Goal: Information Seeking & Learning: Learn about a topic

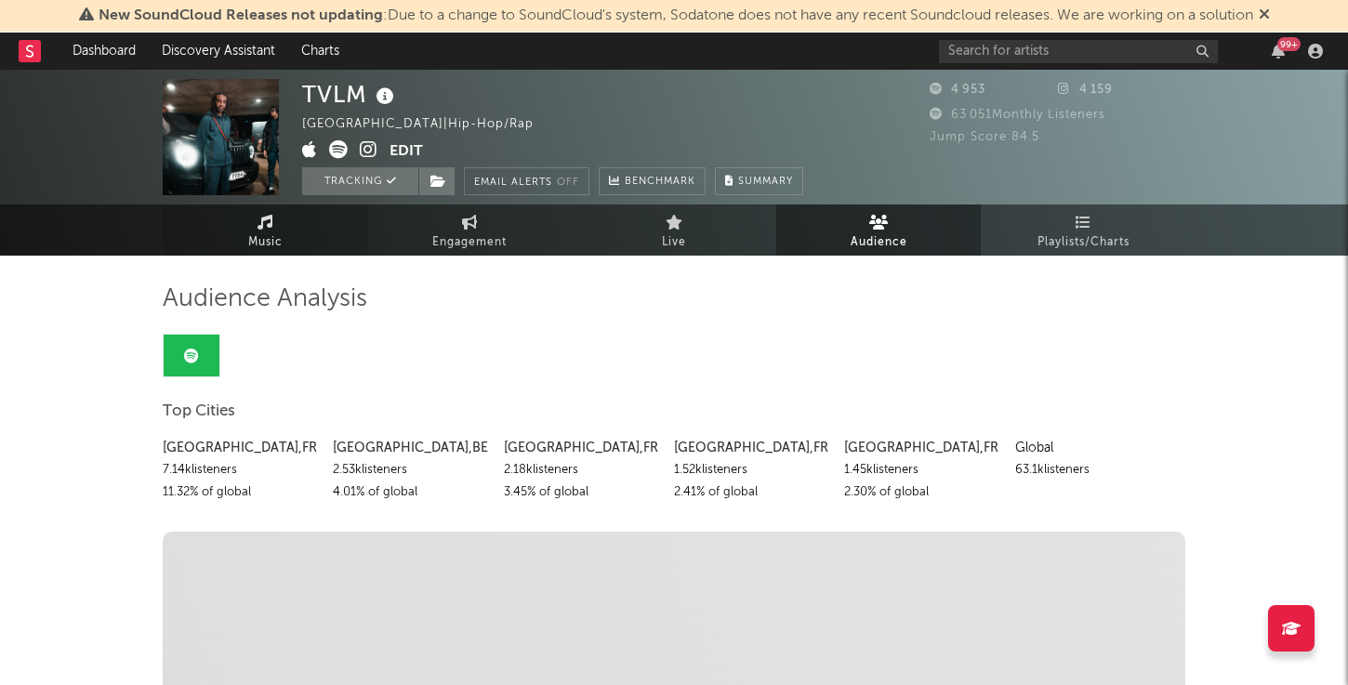
click at [259, 236] on span "Music" at bounding box center [265, 243] width 34 height 22
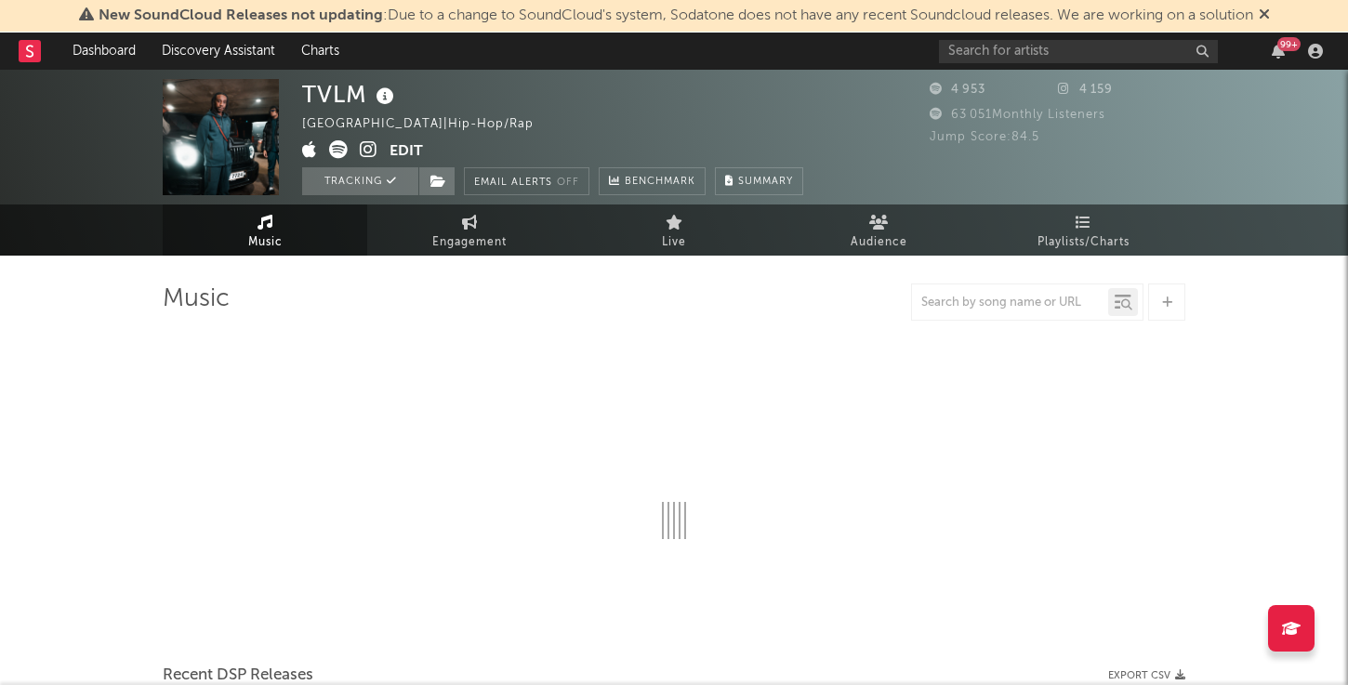
select select "1w"
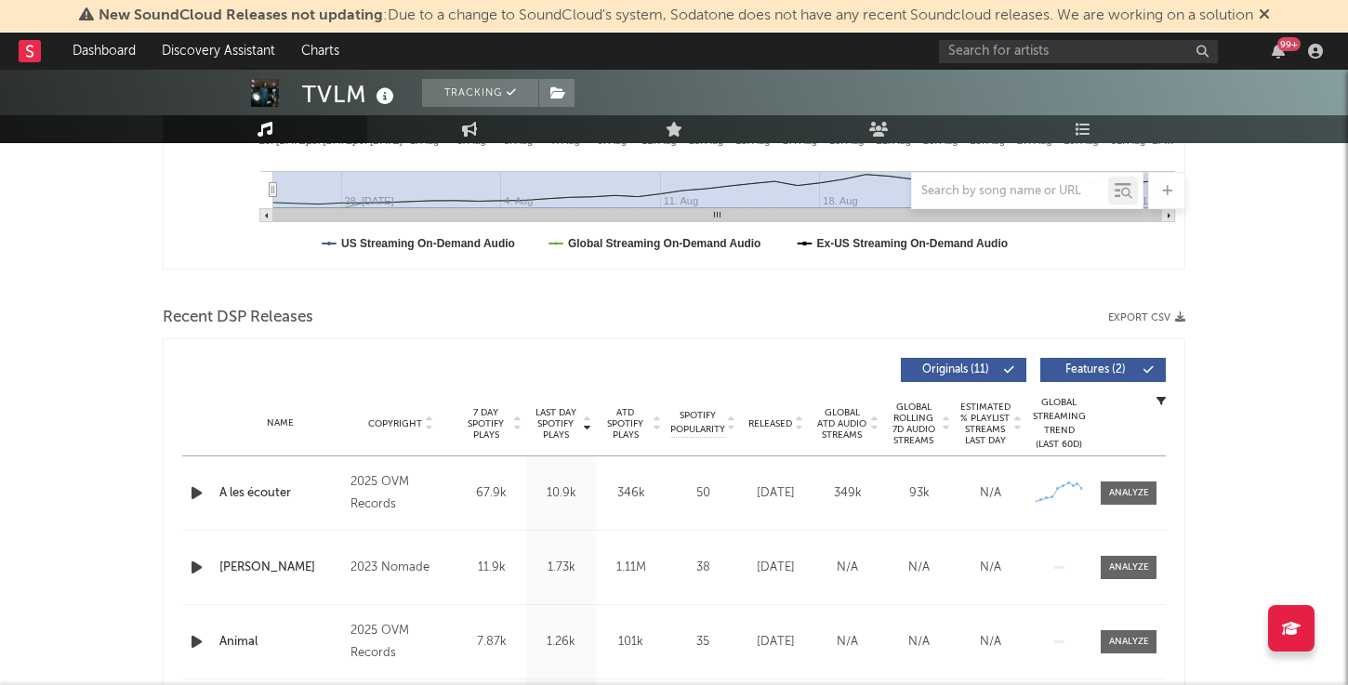
scroll to position [603, 0]
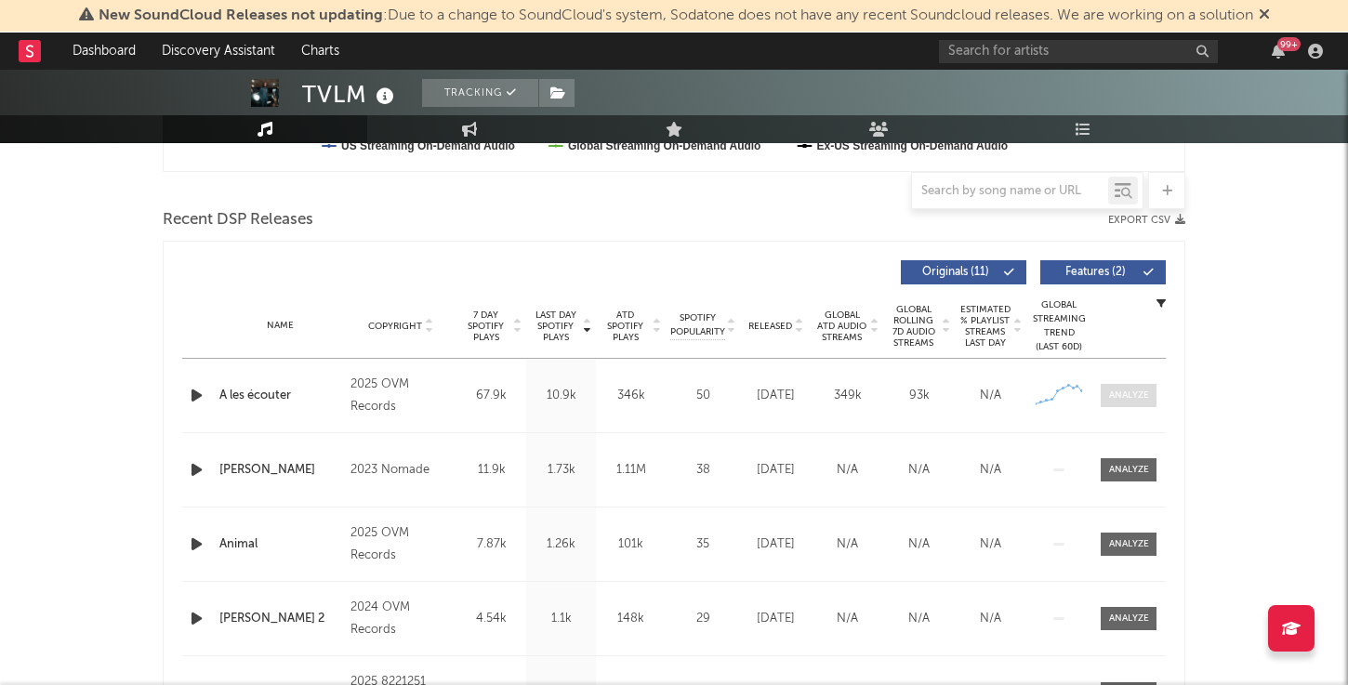
click at [1120, 395] on div at bounding box center [1129, 396] width 40 height 14
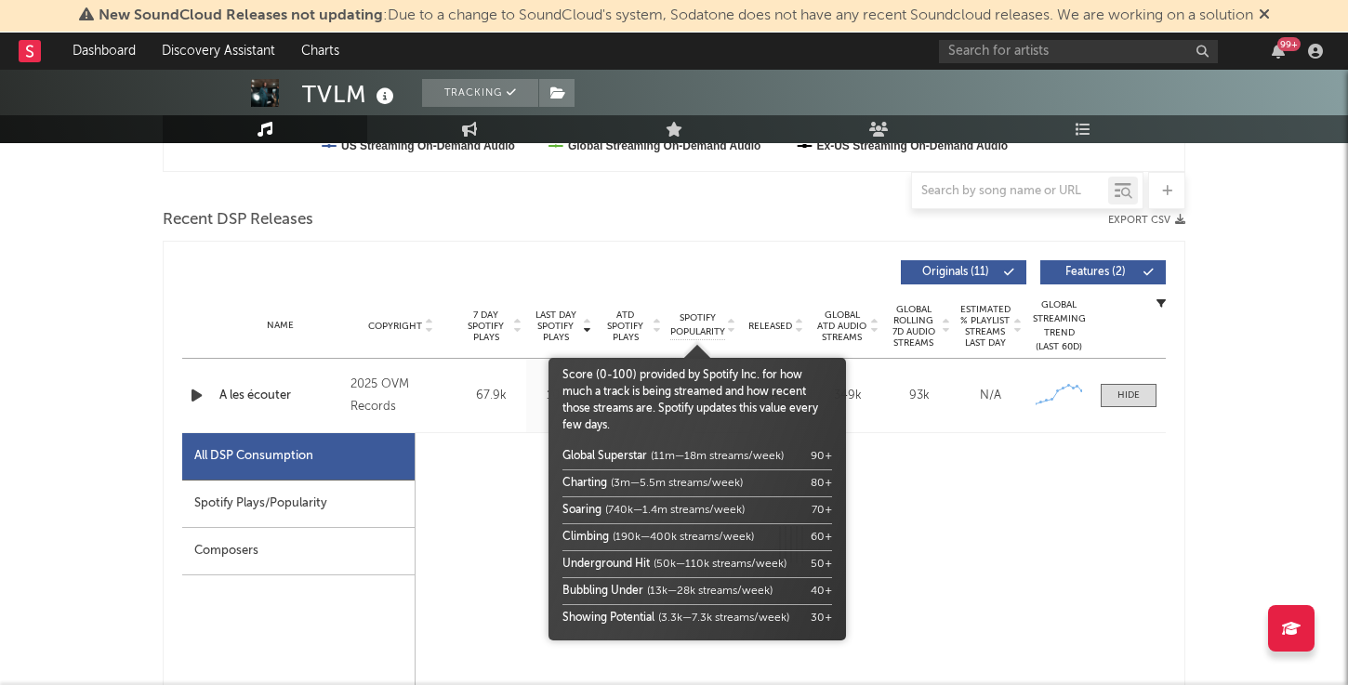
select select "1w"
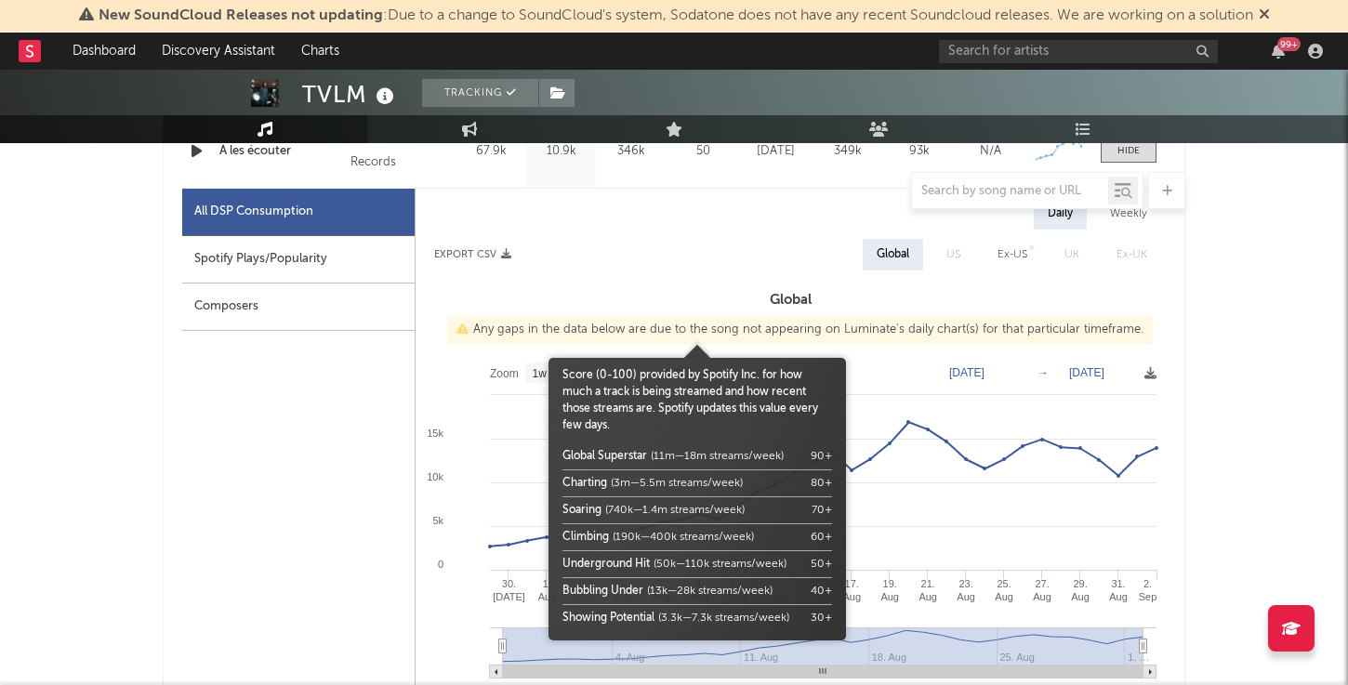
scroll to position [889, 0]
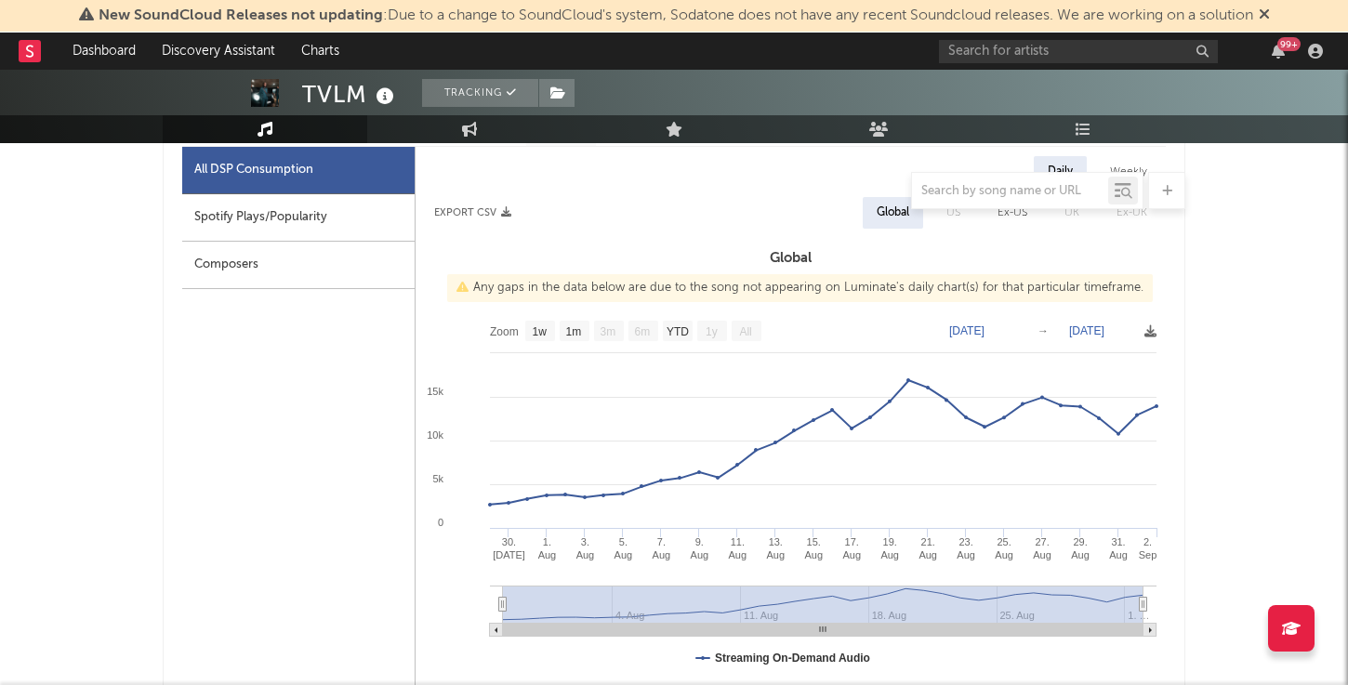
click at [277, 231] on div "Spotify Plays/Popularity" at bounding box center [298, 217] width 232 height 47
select select "1w"
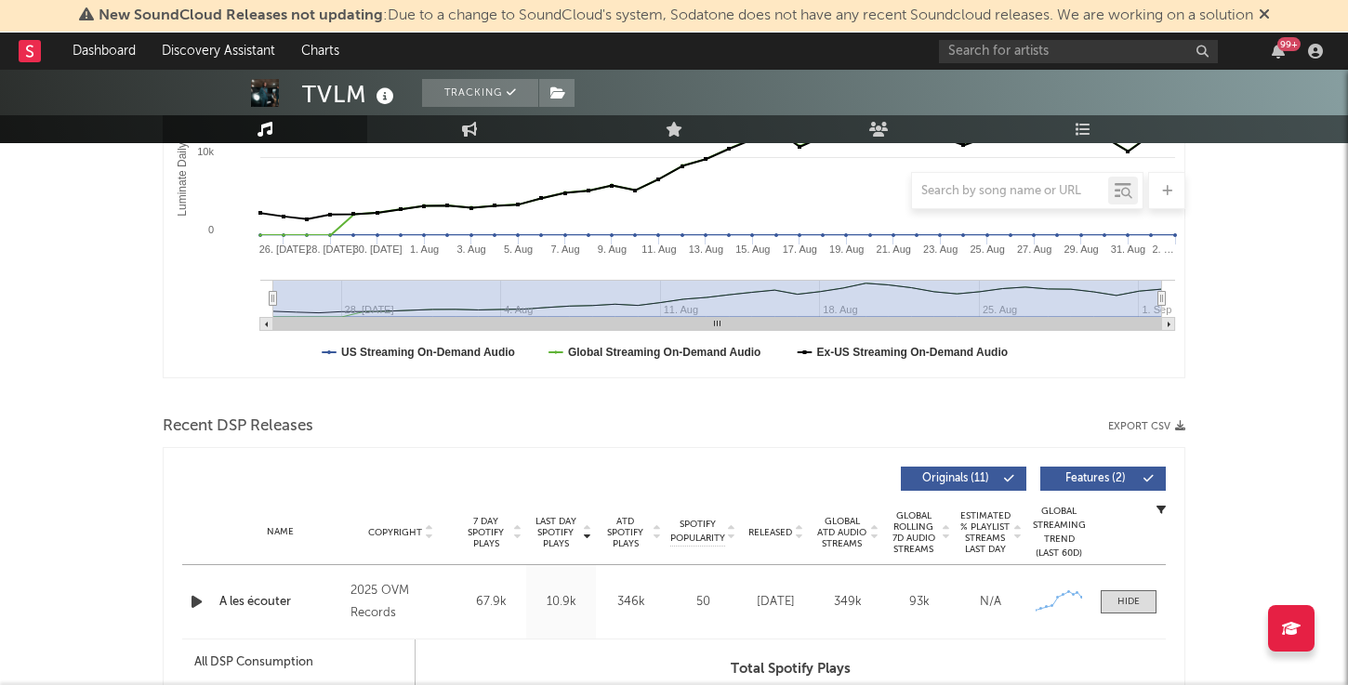
scroll to position [0, 0]
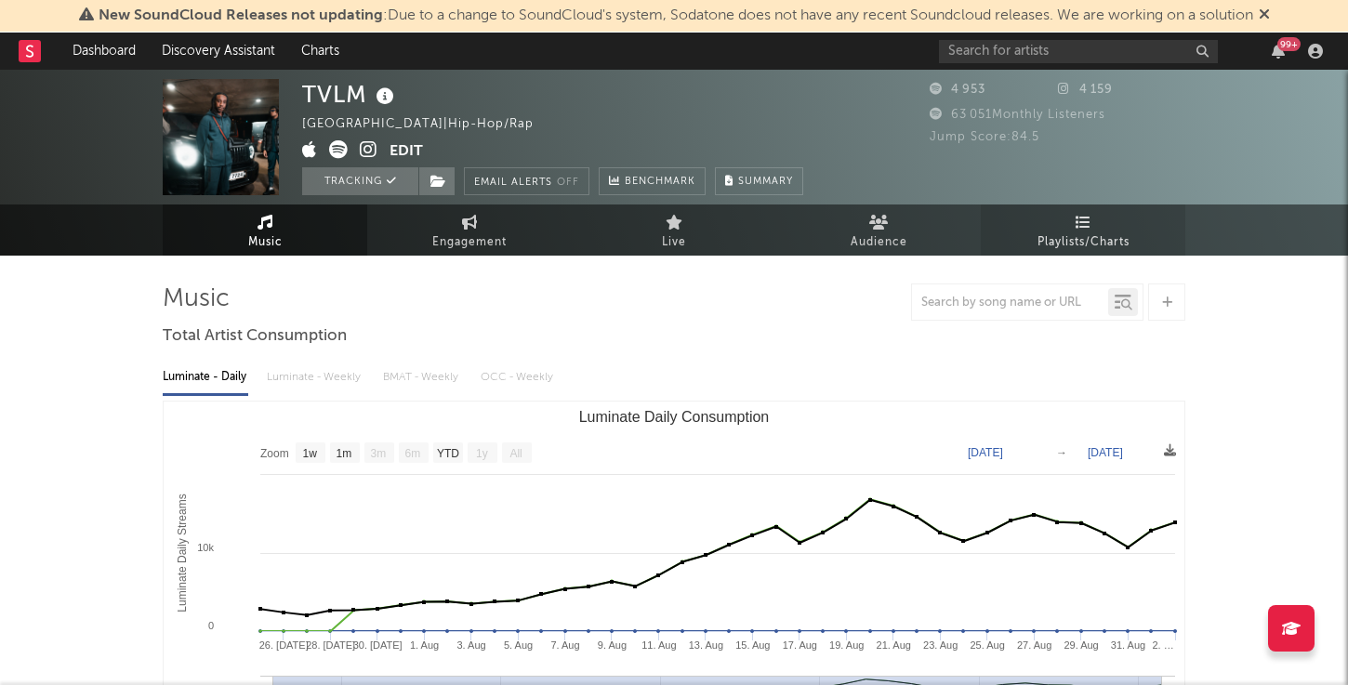
click at [1062, 234] on span "Playlists/Charts" at bounding box center [1084, 243] width 92 height 22
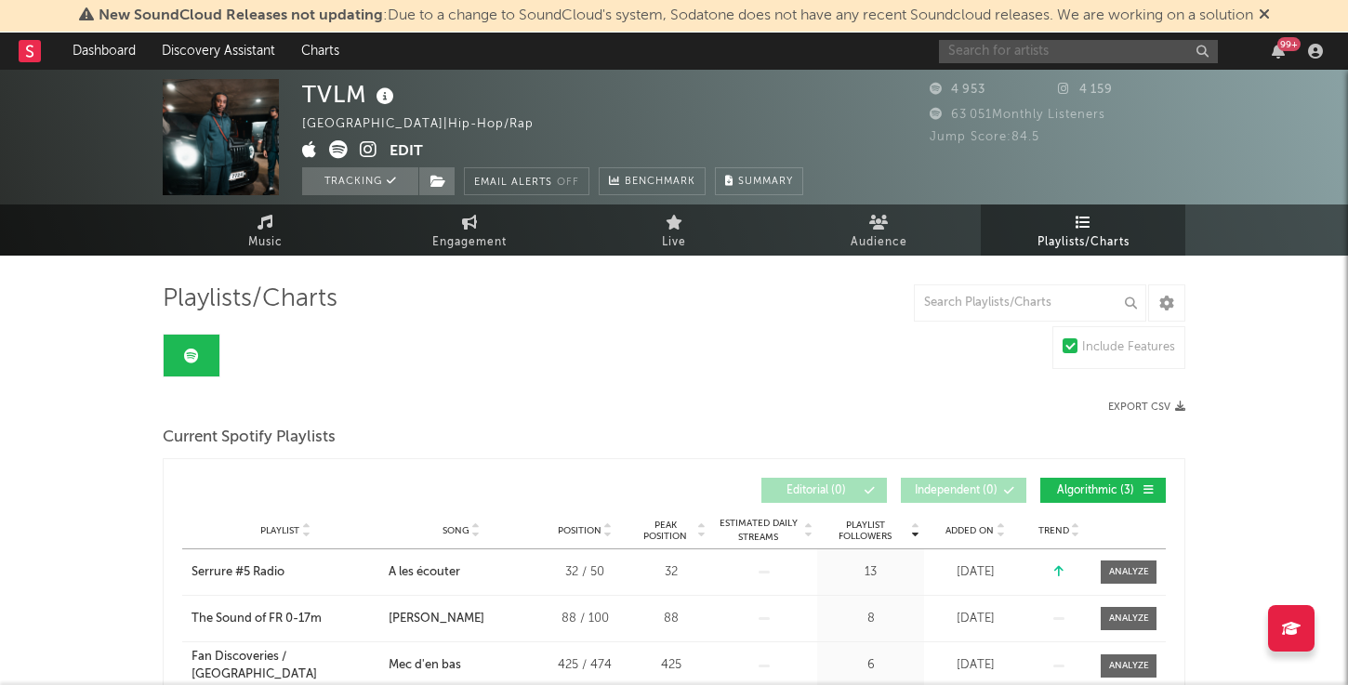
click at [1037, 46] on input "text" at bounding box center [1078, 51] width 279 height 23
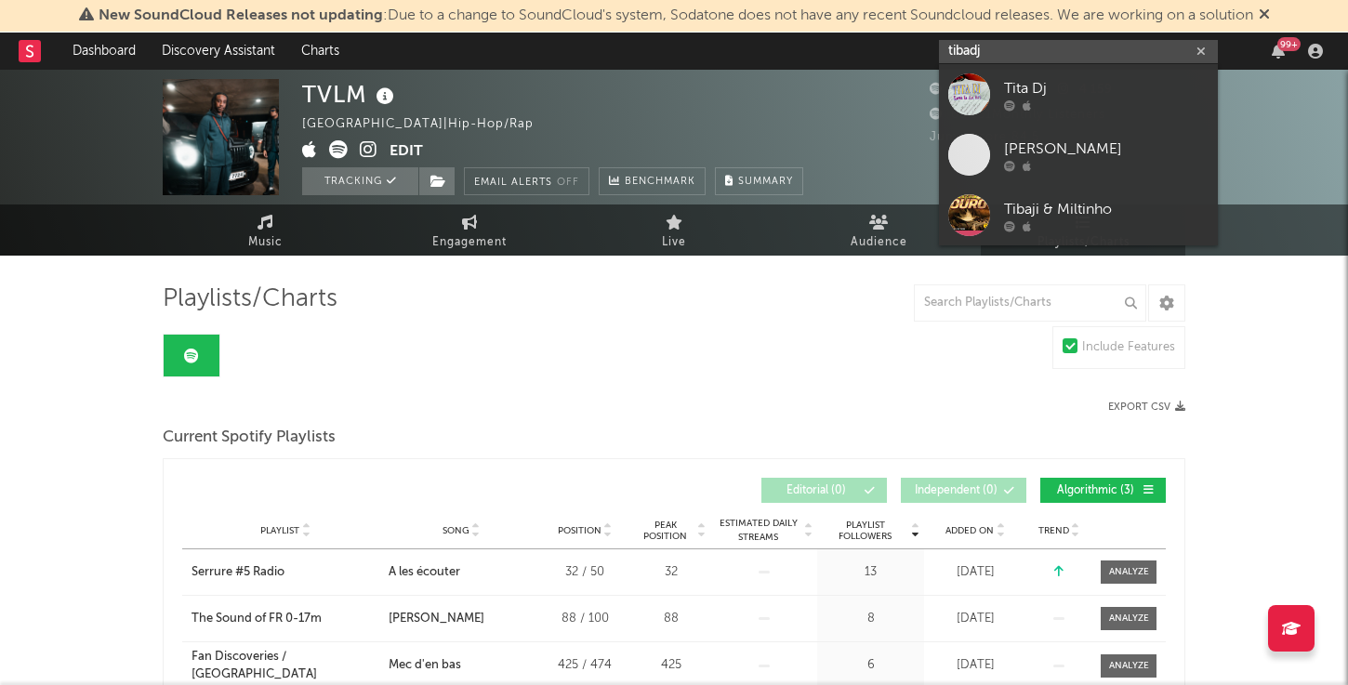
click at [982, 48] on input "tibadj" at bounding box center [1078, 51] width 279 height 23
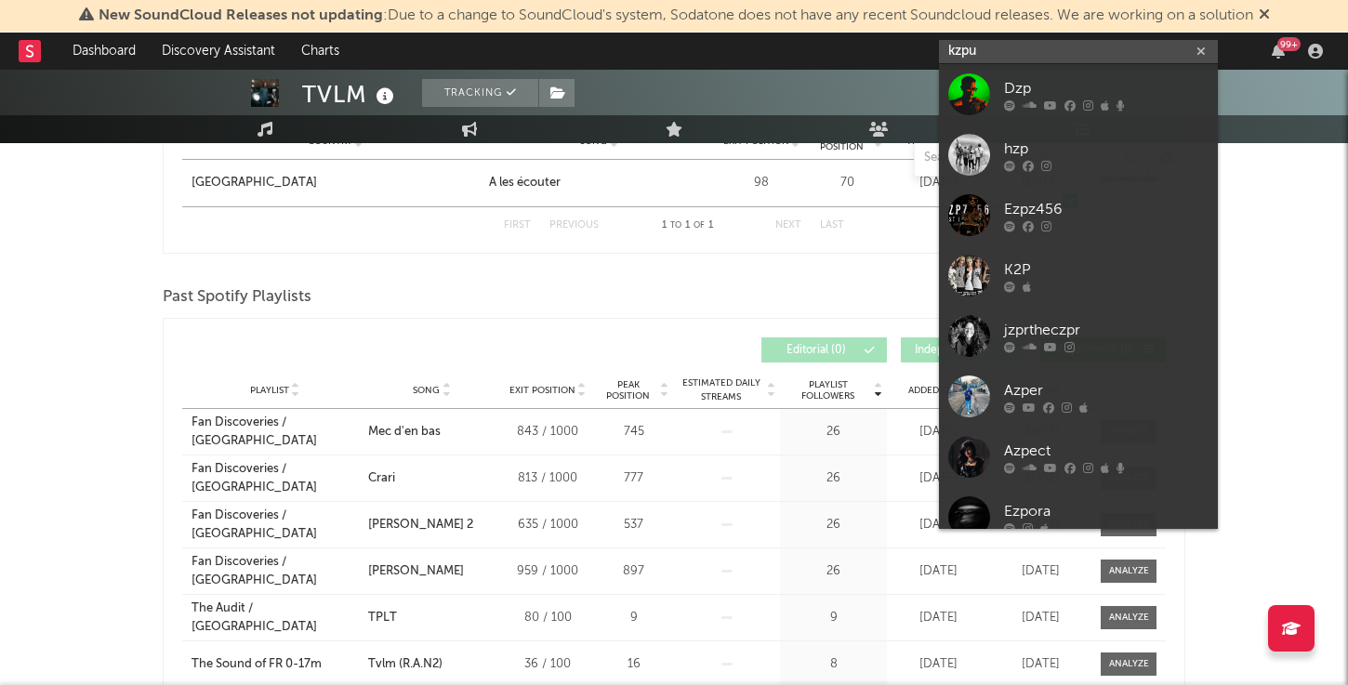
scroll to position [676, 0]
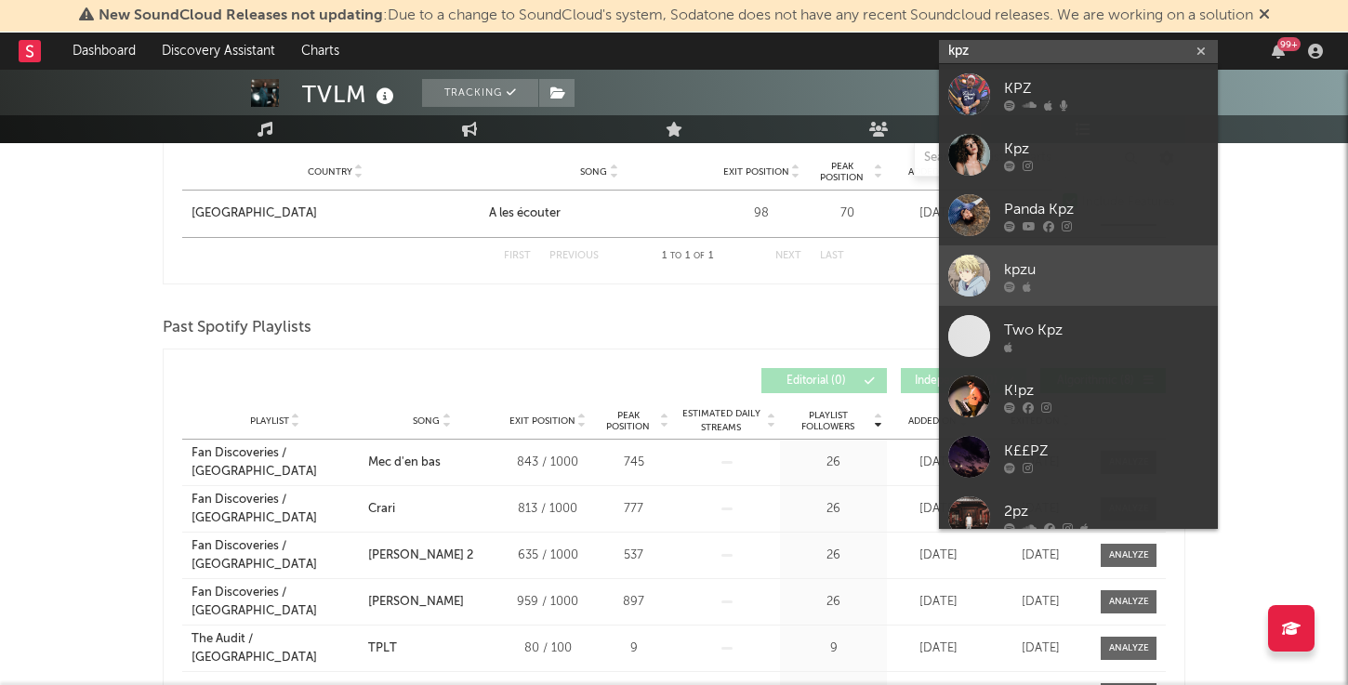
type input "kpz"
click at [982, 288] on div at bounding box center [969, 276] width 42 height 42
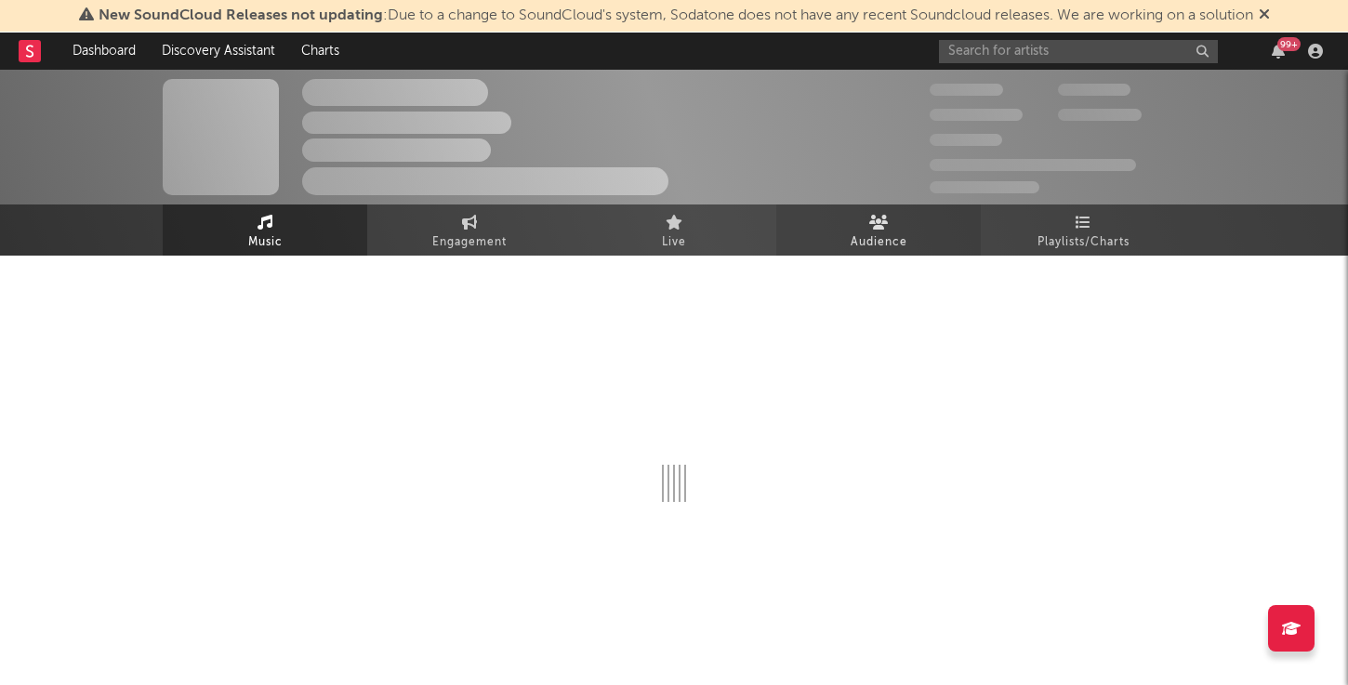
select select "1w"
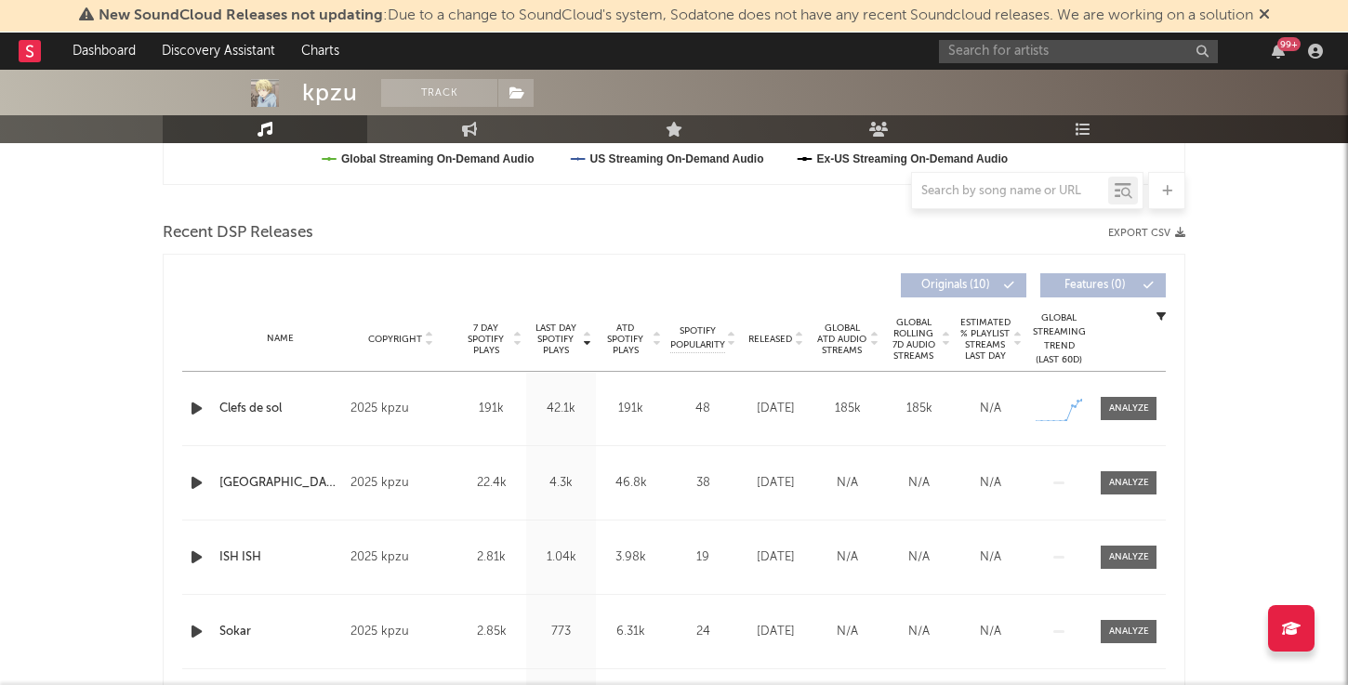
scroll to position [627, 0]
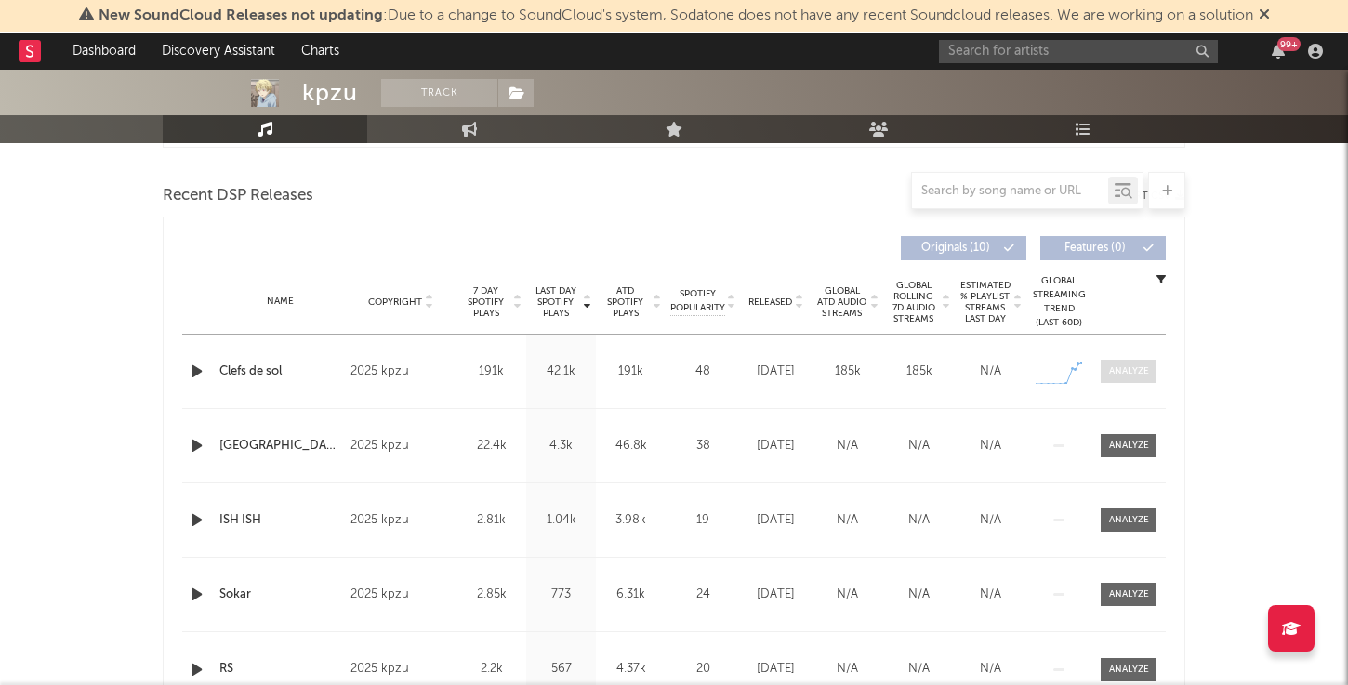
click at [1137, 378] on span at bounding box center [1129, 371] width 56 height 23
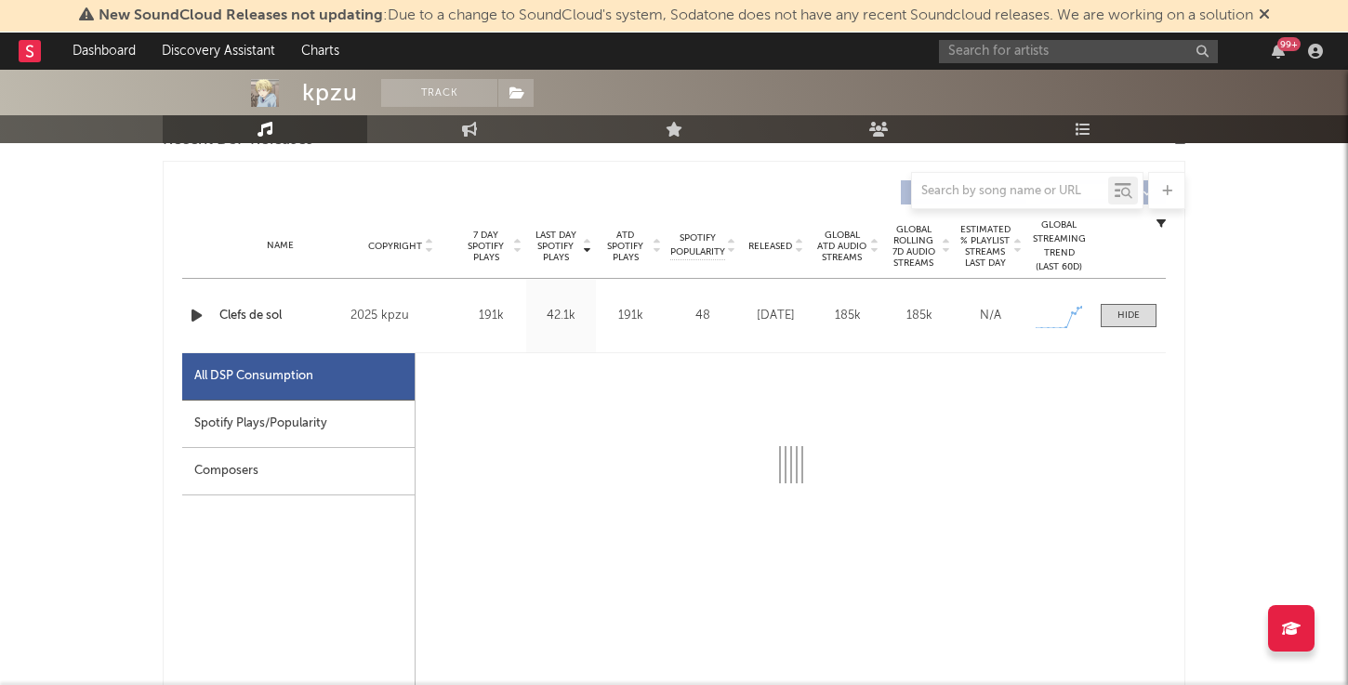
select select "1w"
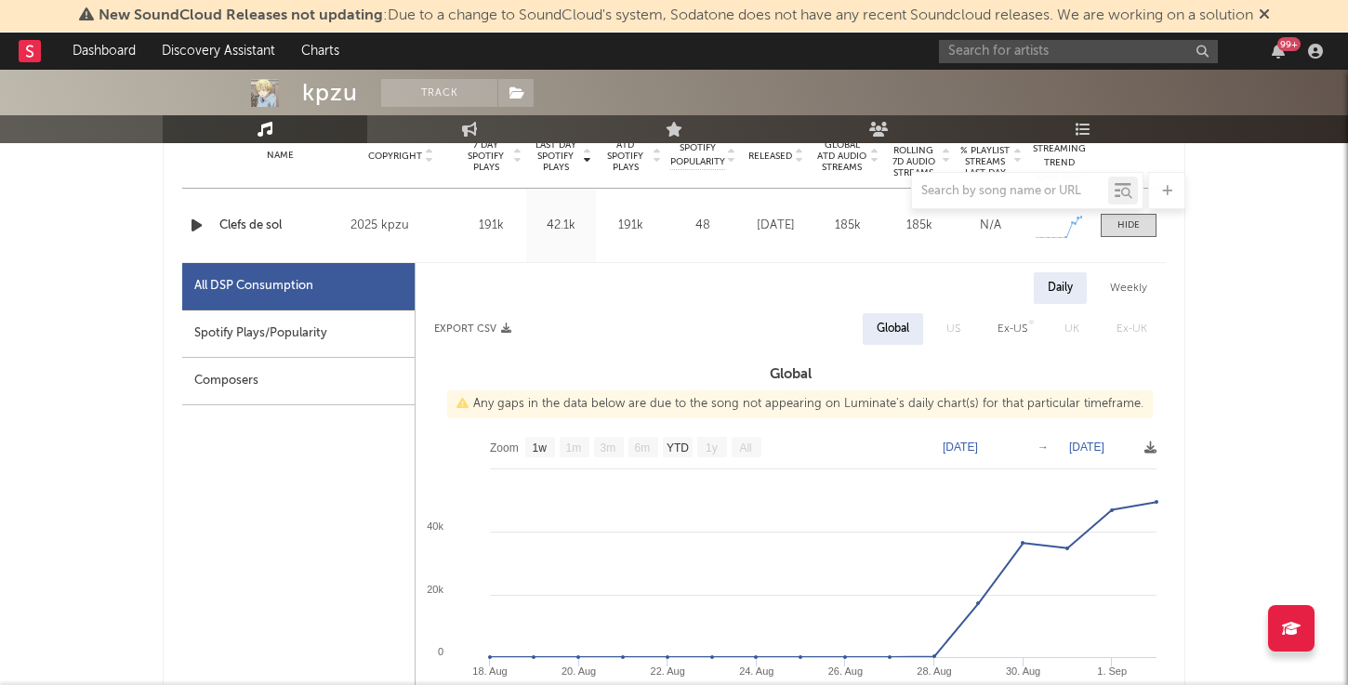
scroll to position [793, 0]
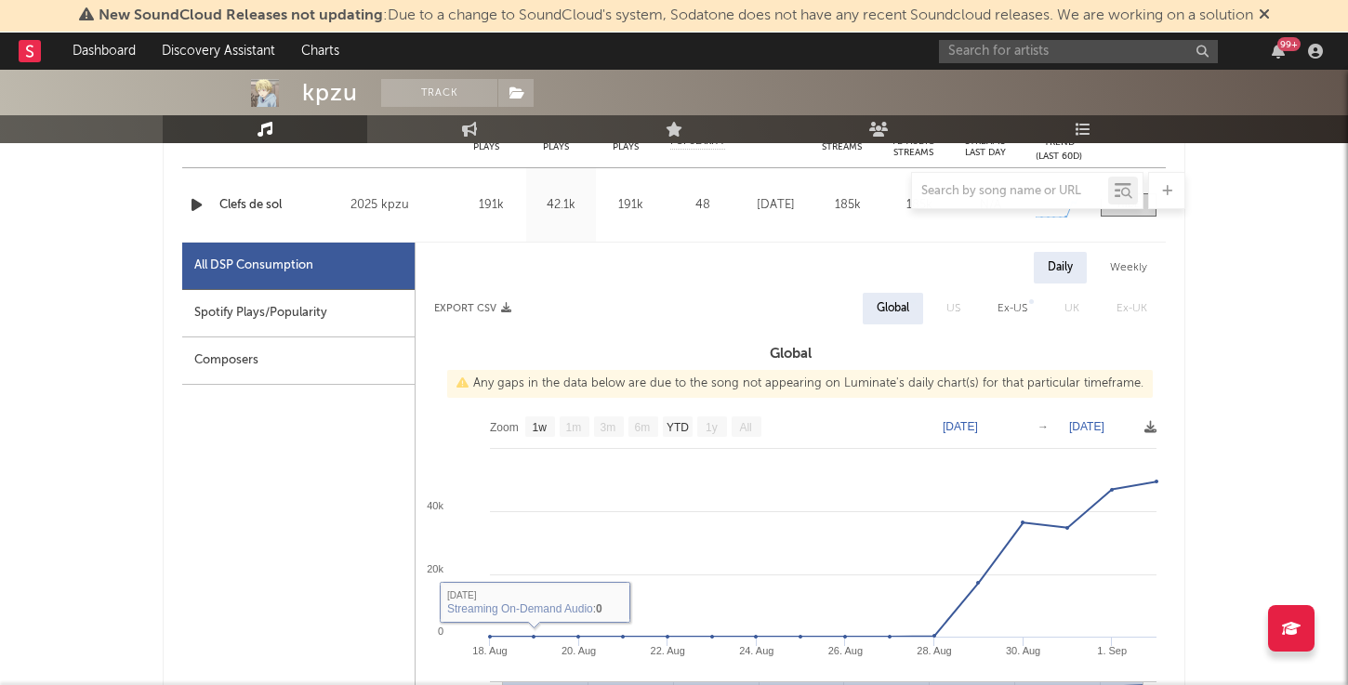
click at [277, 298] on div "Spotify Plays/Popularity" at bounding box center [298, 313] width 232 height 47
select select "1w"
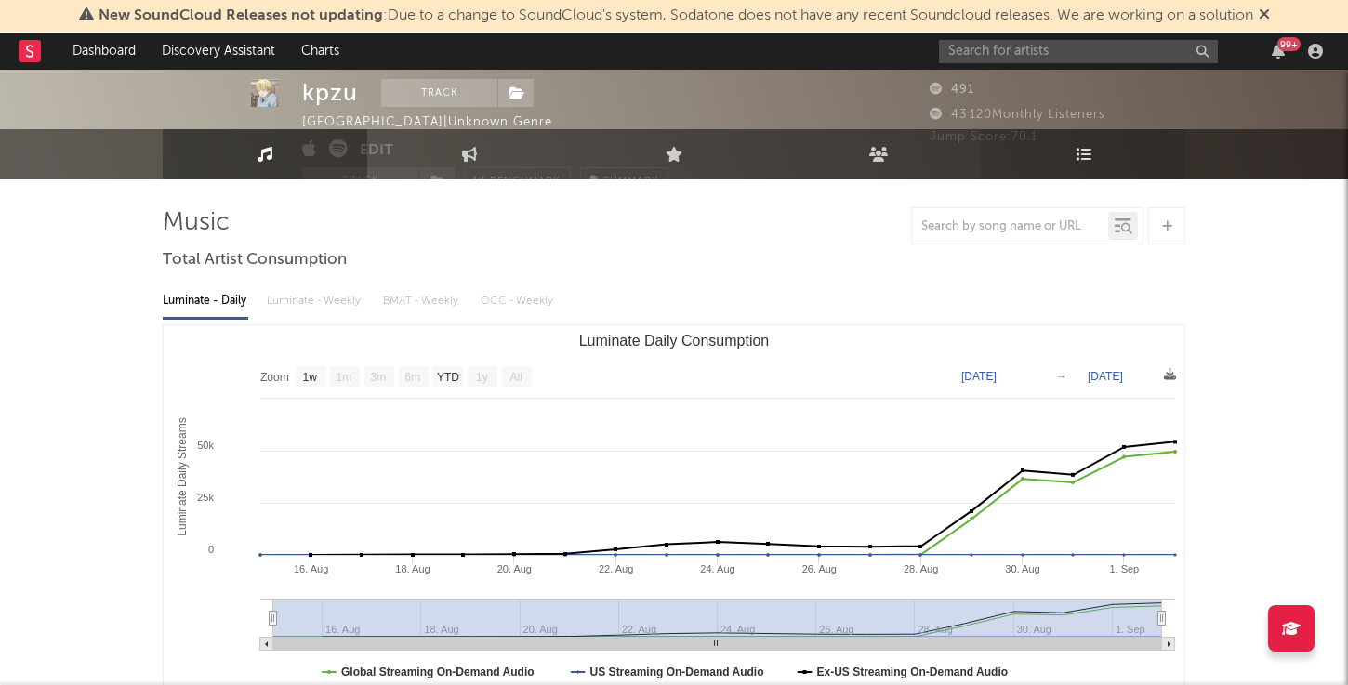
scroll to position [0, 0]
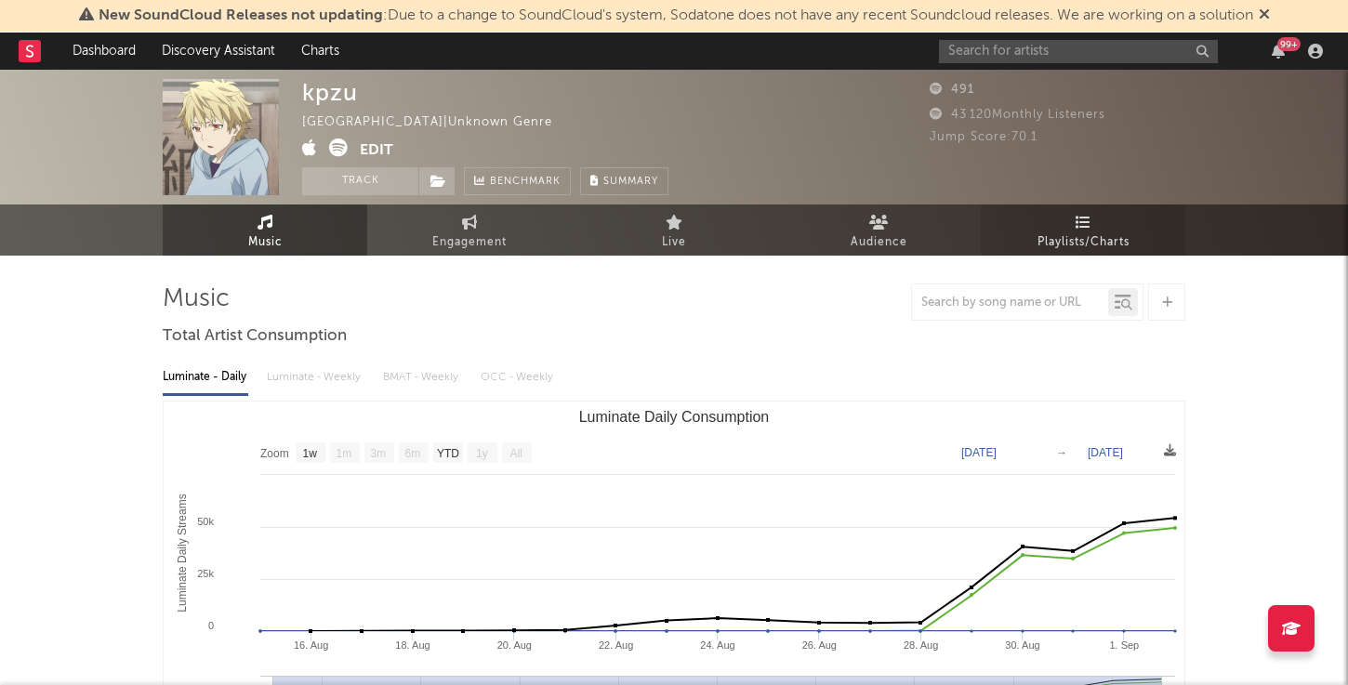
click at [1087, 239] on span "Playlists/Charts" at bounding box center [1084, 243] width 92 height 22
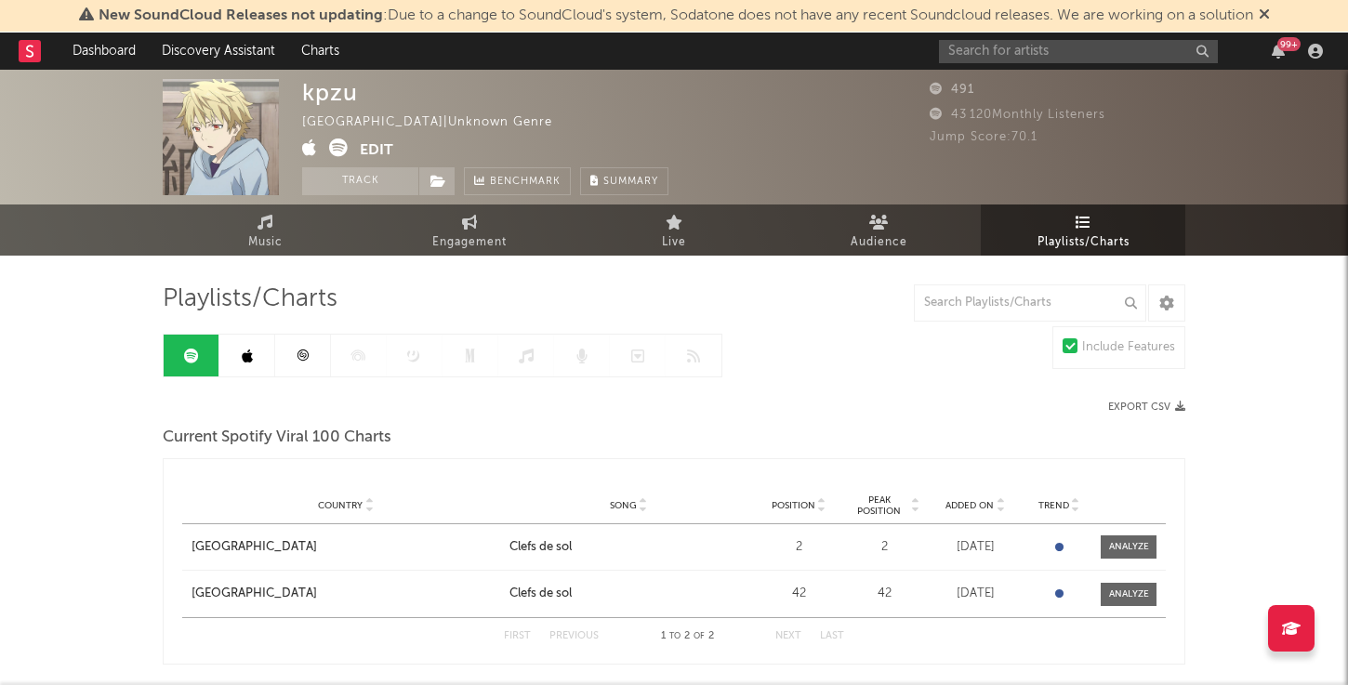
scroll to position [71, 0]
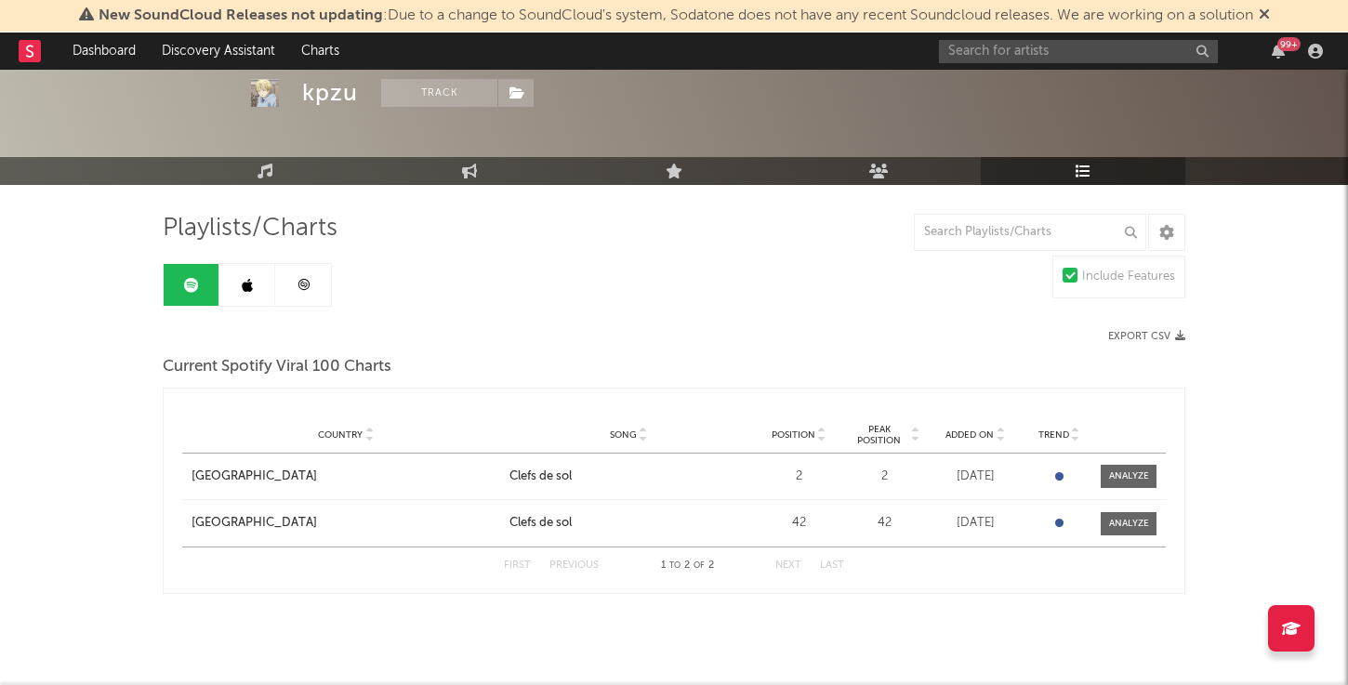
click at [235, 285] on link at bounding box center [247, 285] width 56 height 42
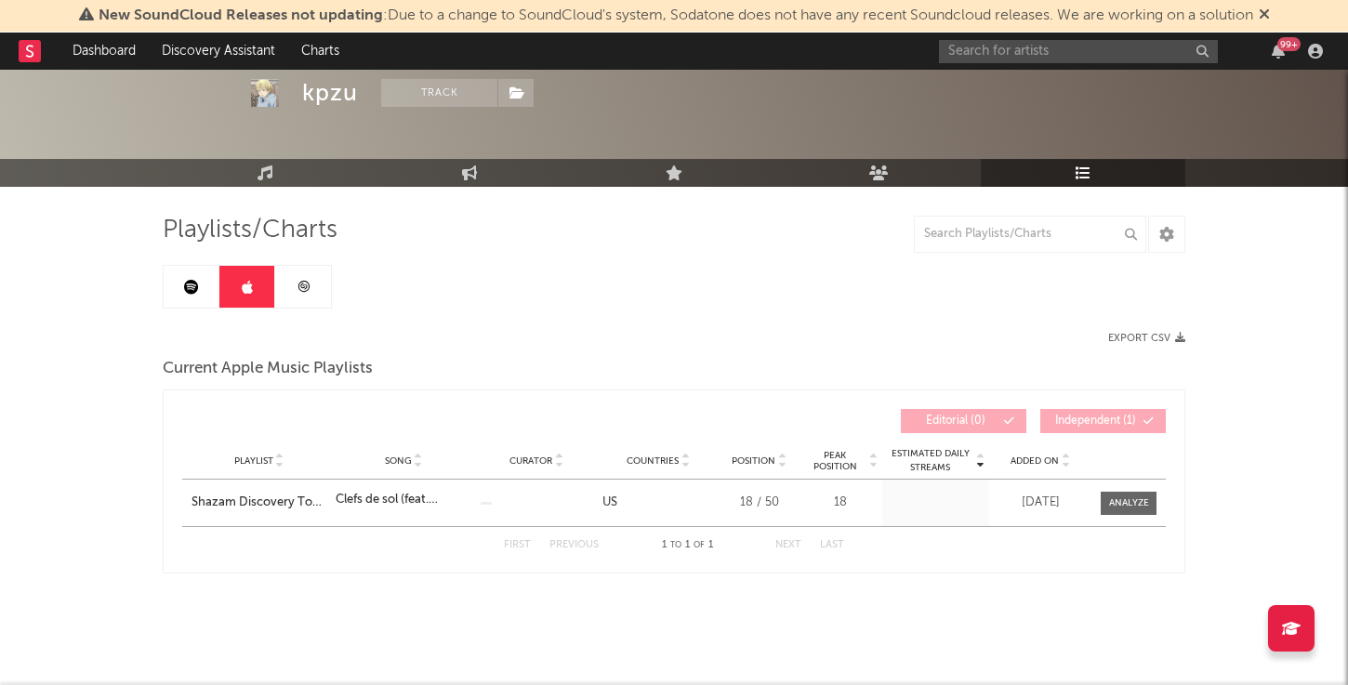
click at [206, 280] on link at bounding box center [192, 287] width 56 height 42
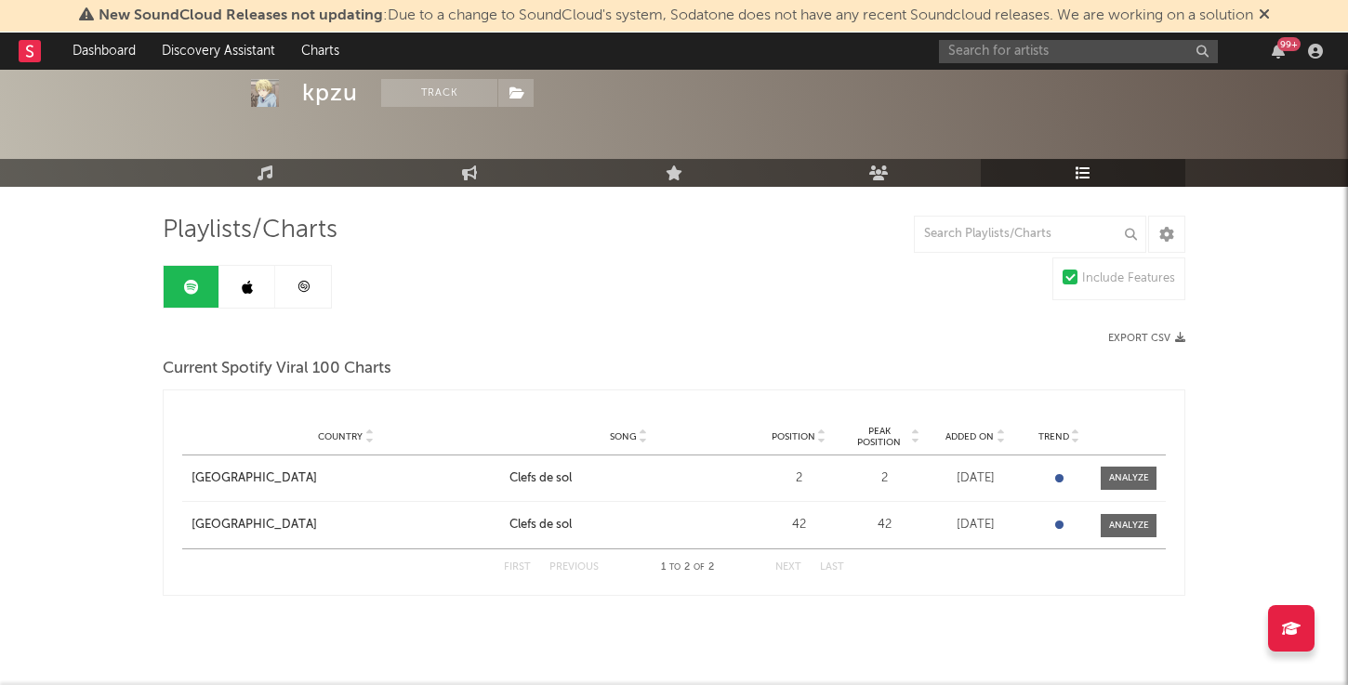
click at [295, 282] on link at bounding box center [303, 287] width 56 height 42
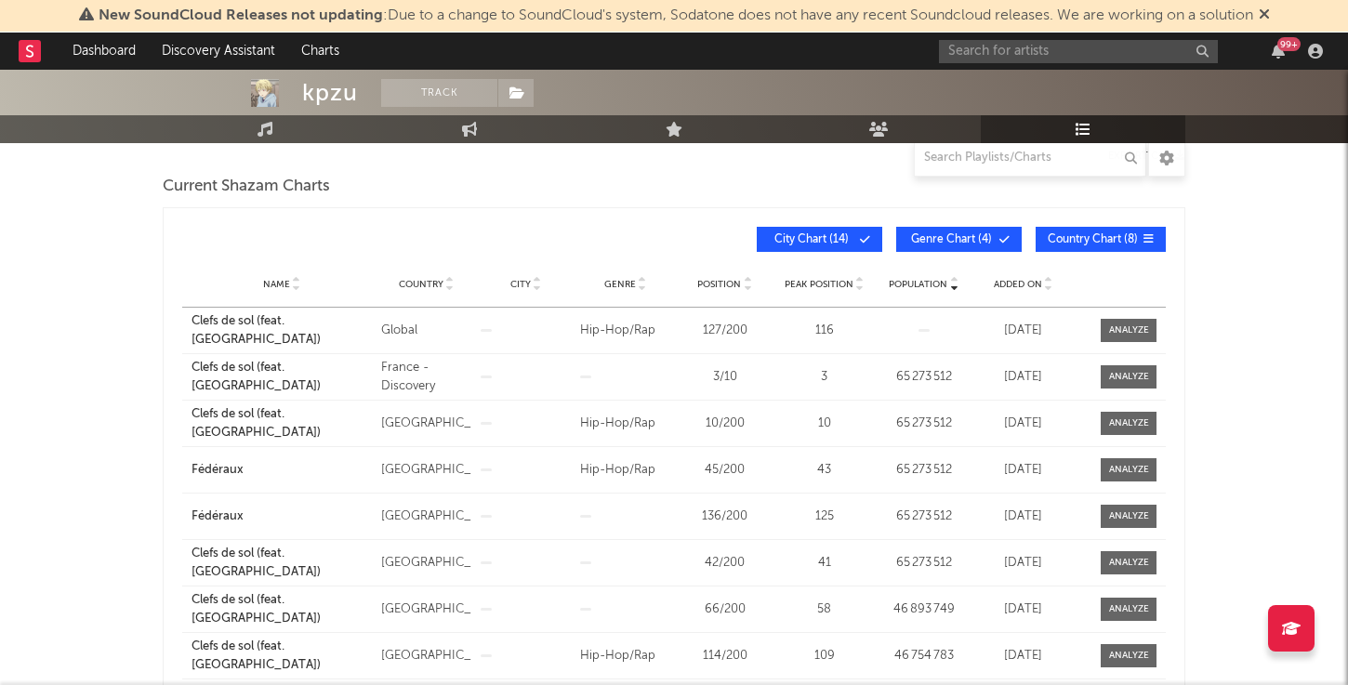
scroll to position [240, 0]
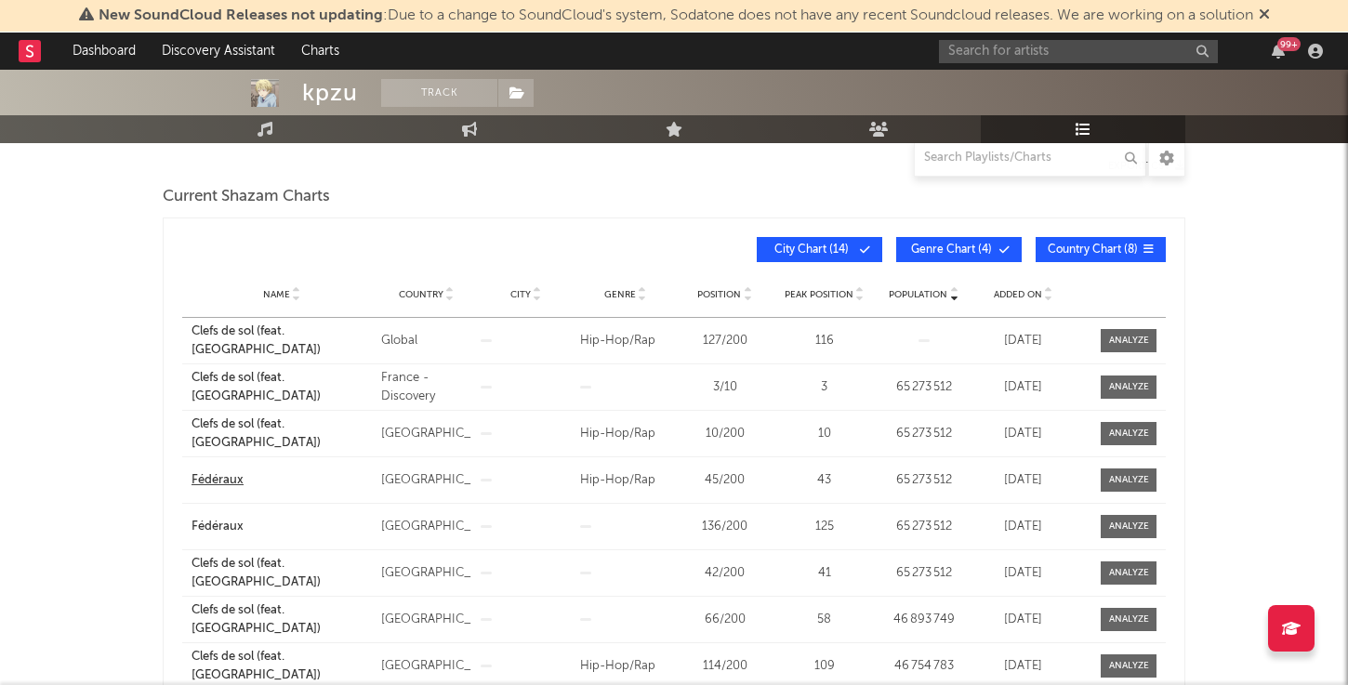
click at [208, 481] on div "Fédéraux" at bounding box center [282, 480] width 180 height 19
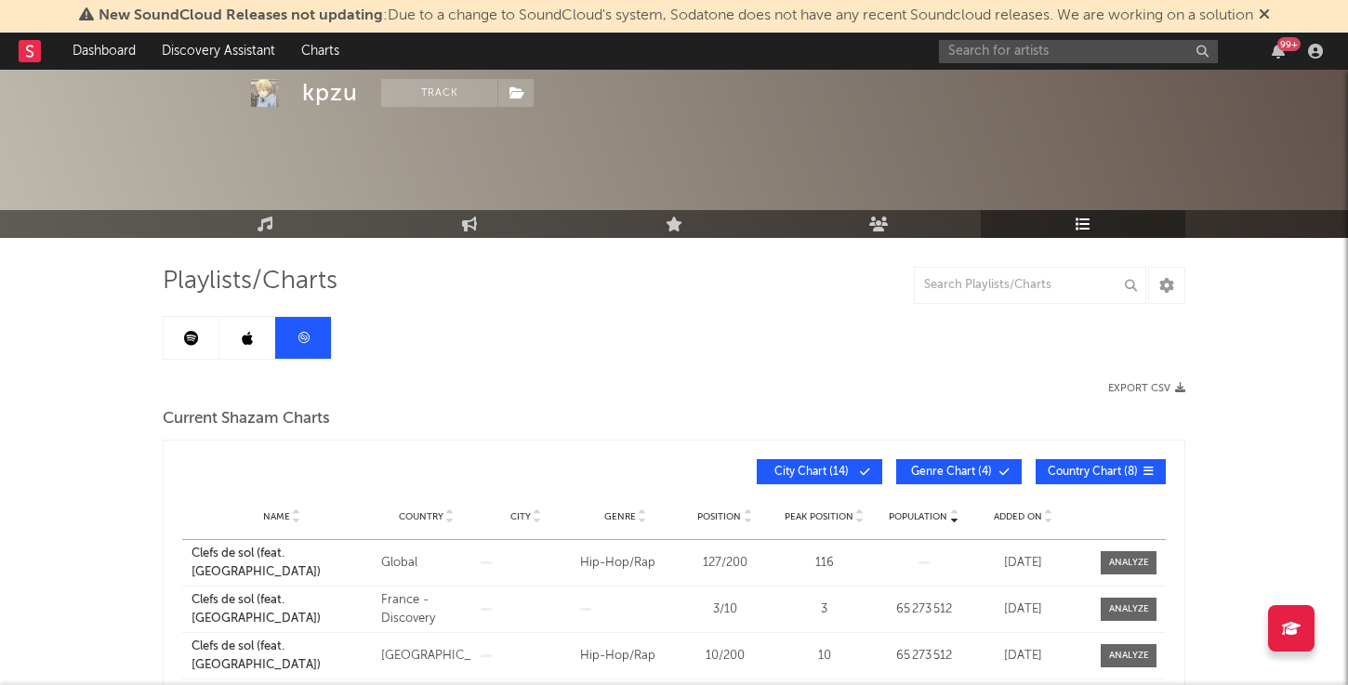
scroll to position [0, 0]
